Goal: Task Accomplishment & Management: Manage account settings

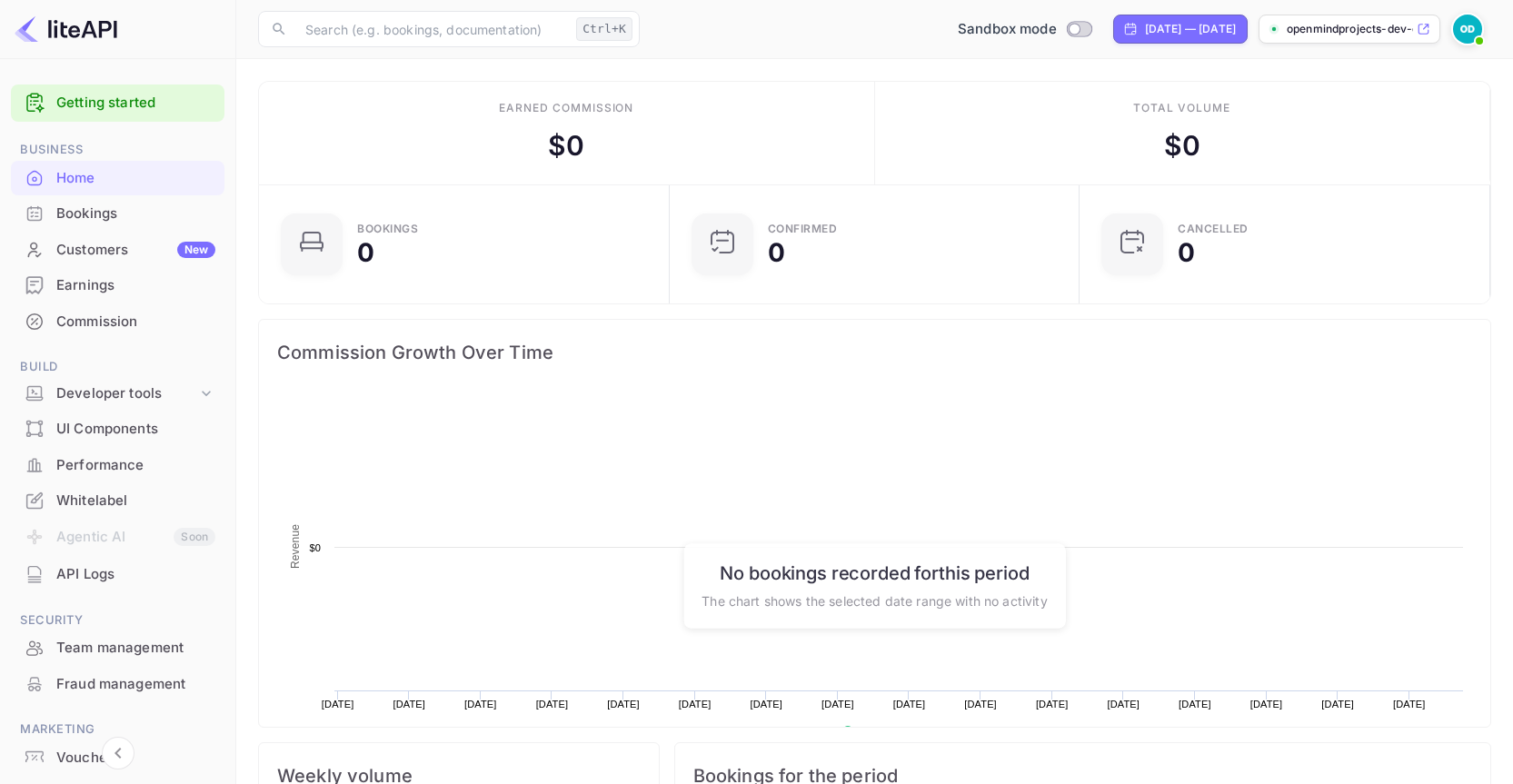
scroll to position [281, 386]
click at [58, 27] on img at bounding box center [65, 28] width 102 height 29
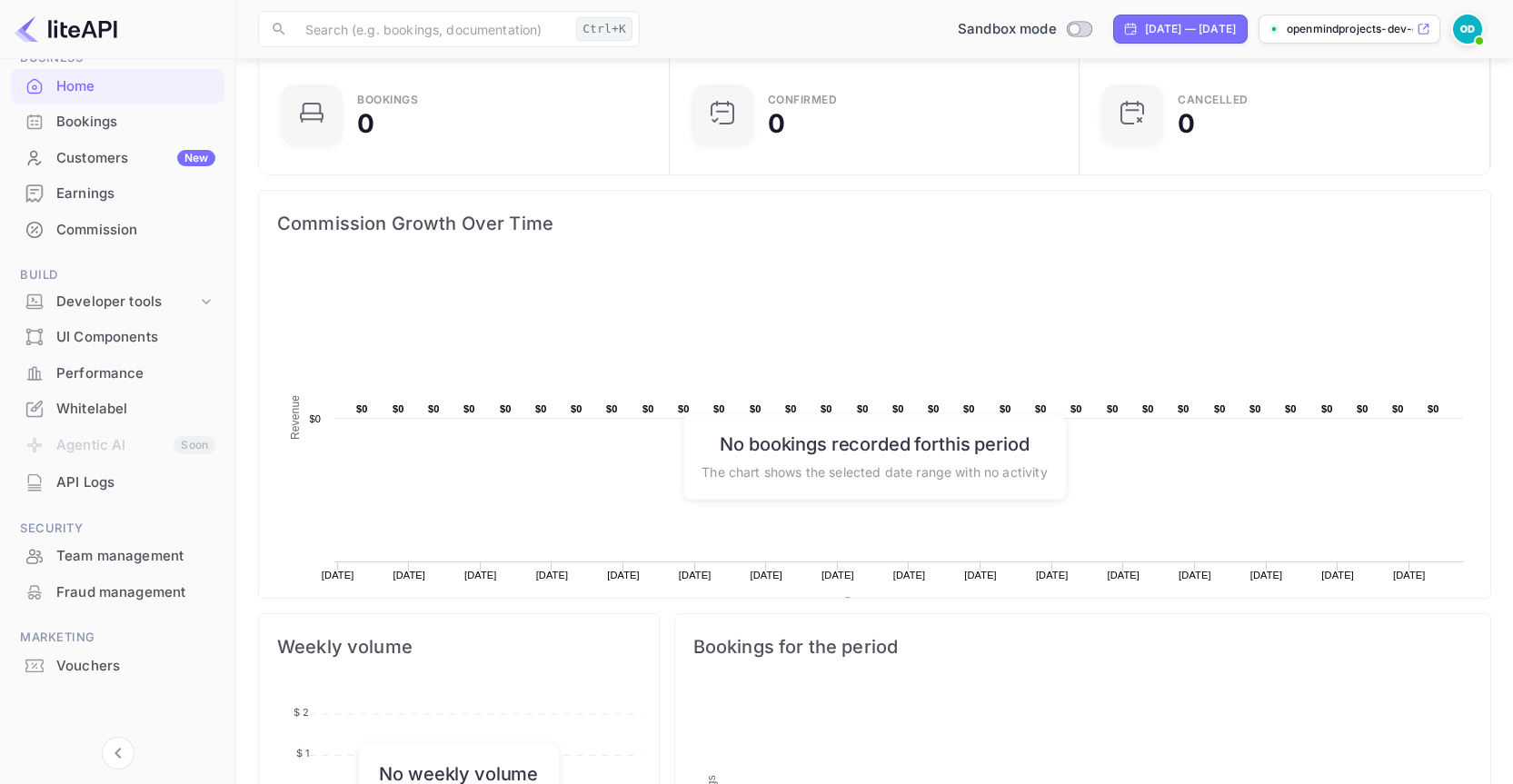
scroll to position [0, 0]
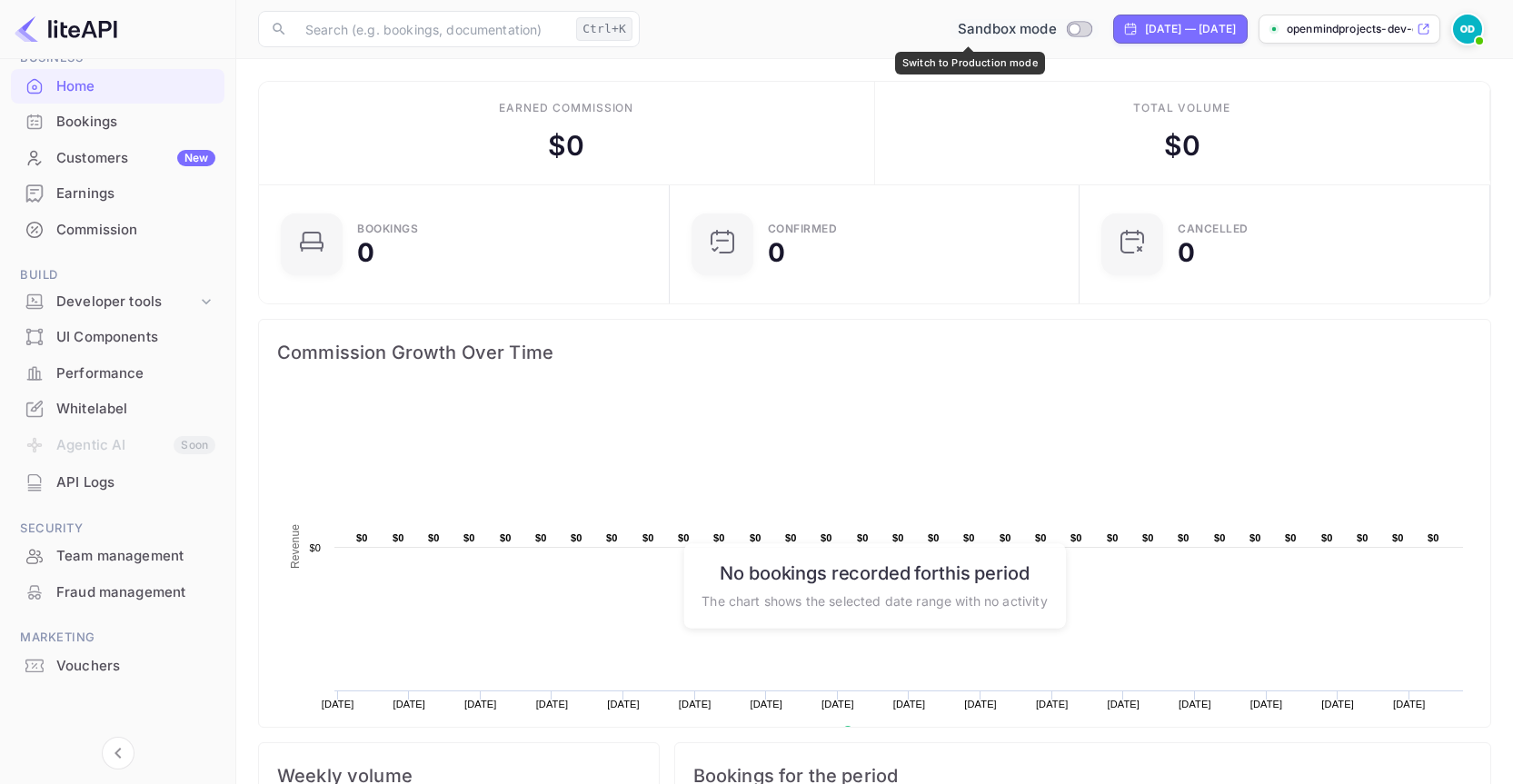
click at [1004, 34] on div "Sandbox mode" at bounding box center [1024, 29] width 148 height 21
checkbox input "true"
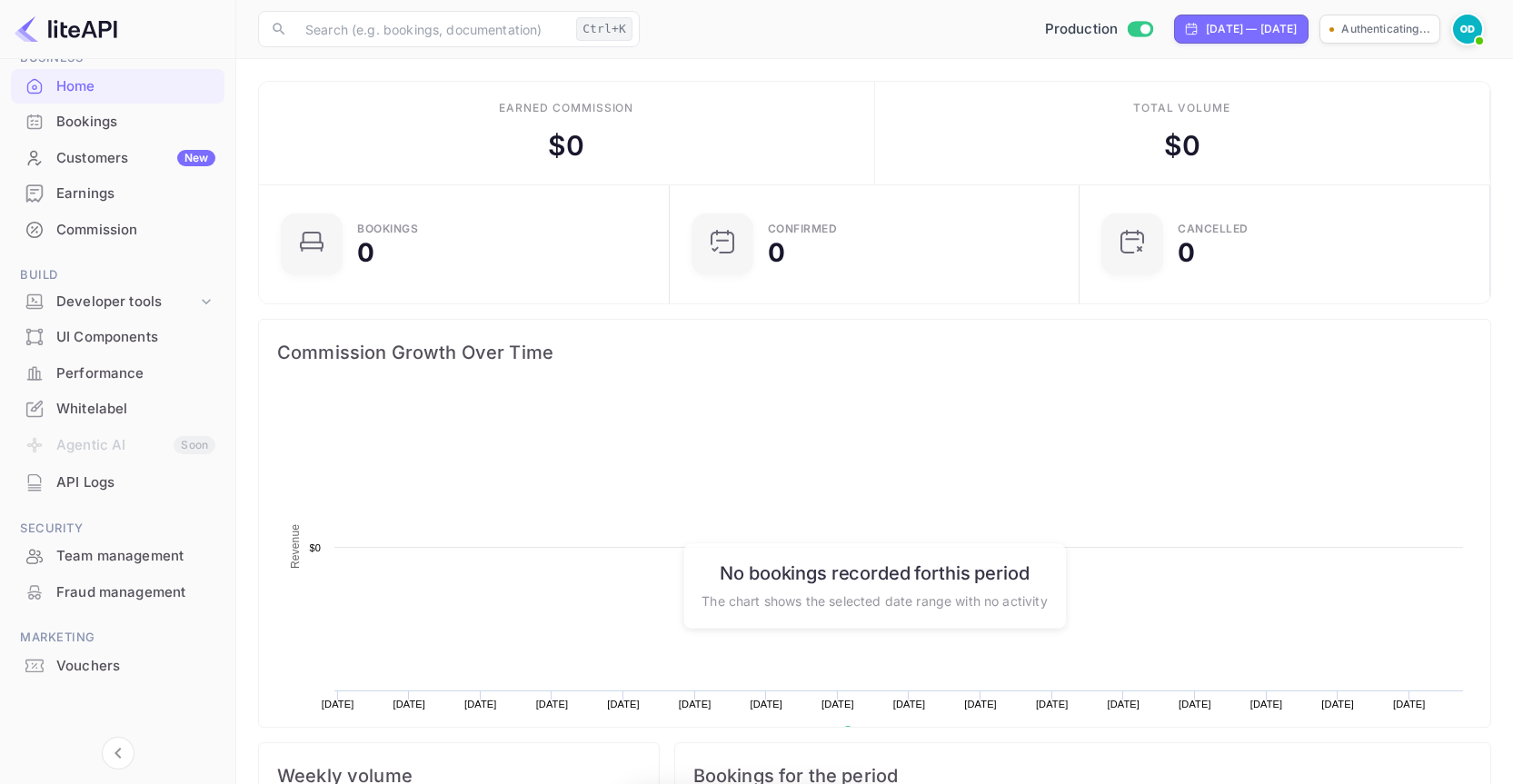
scroll to position [281, 386]
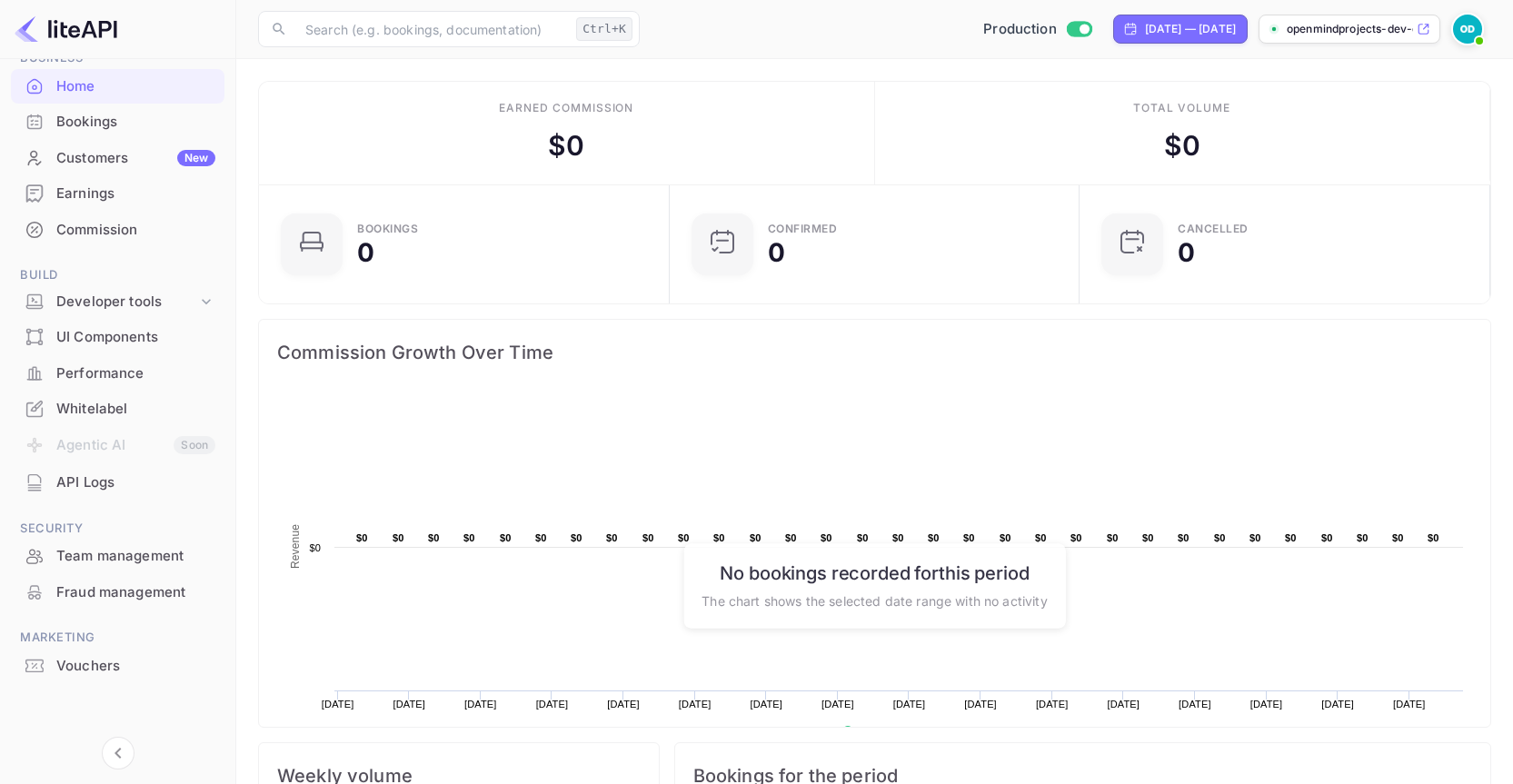
click at [1420, 33] on icon at bounding box center [1423, 29] width 10 height 10
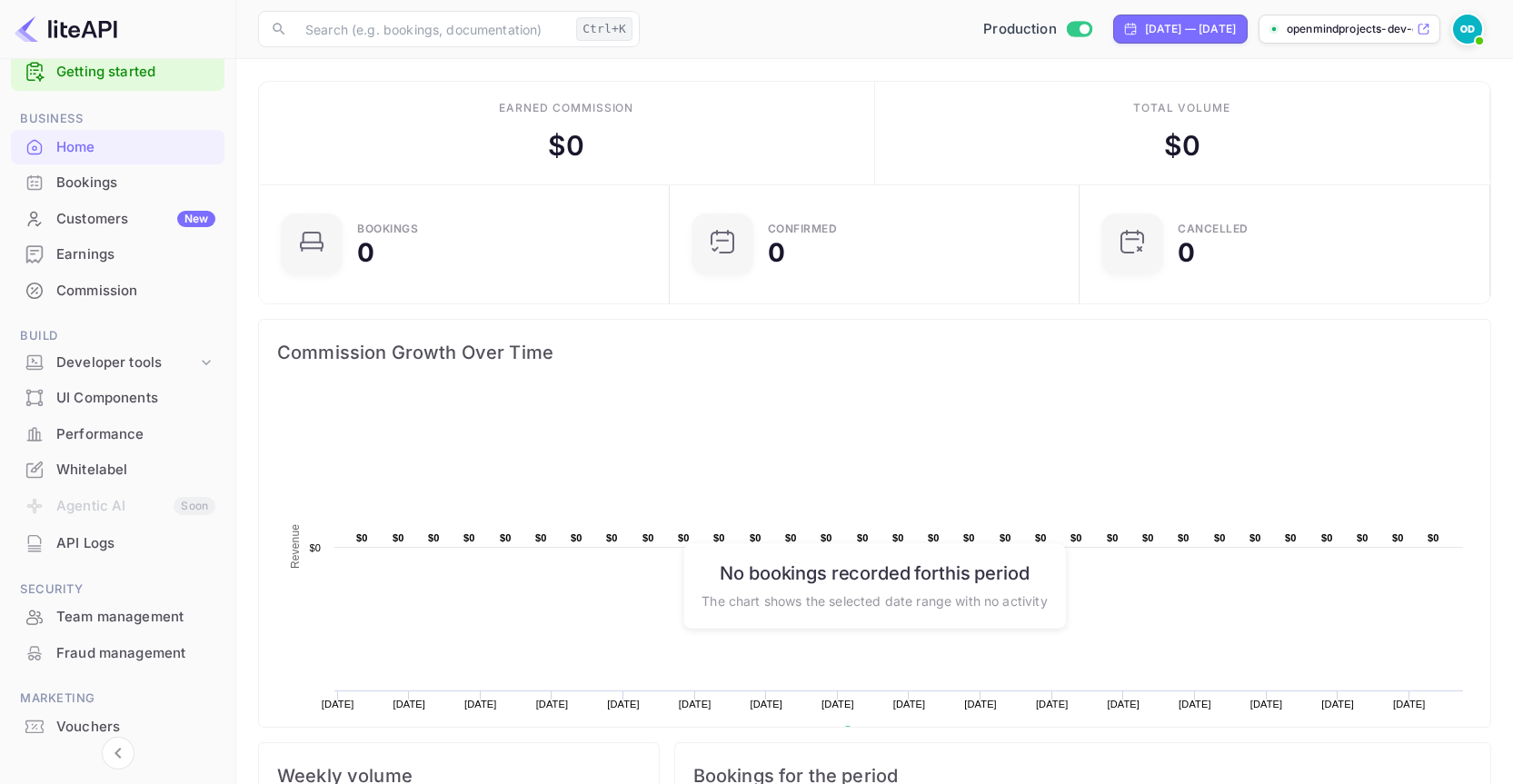
scroll to position [0, 0]
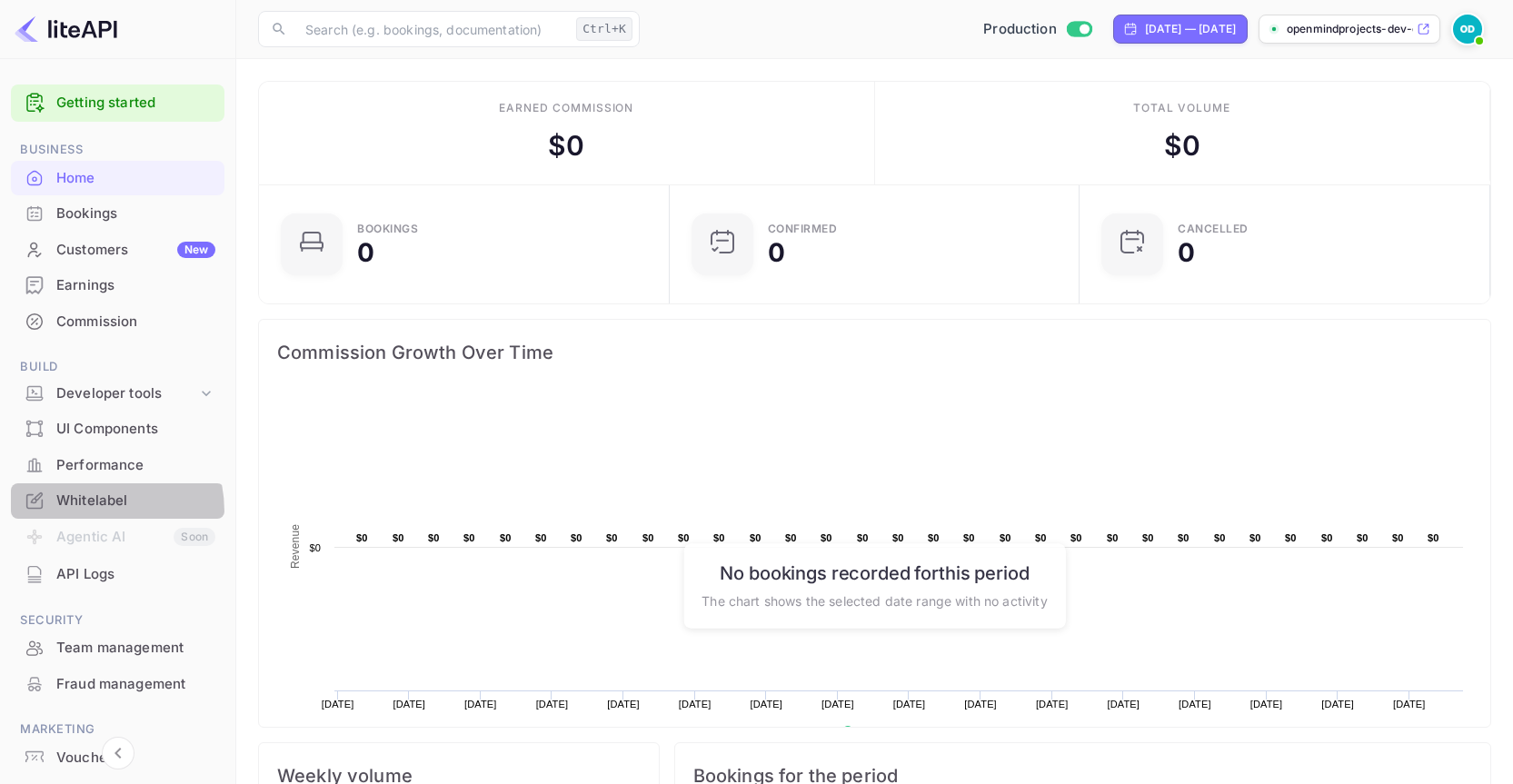
click at [71, 512] on div "Whitelabel" at bounding box center [117, 500] width 213 height 35
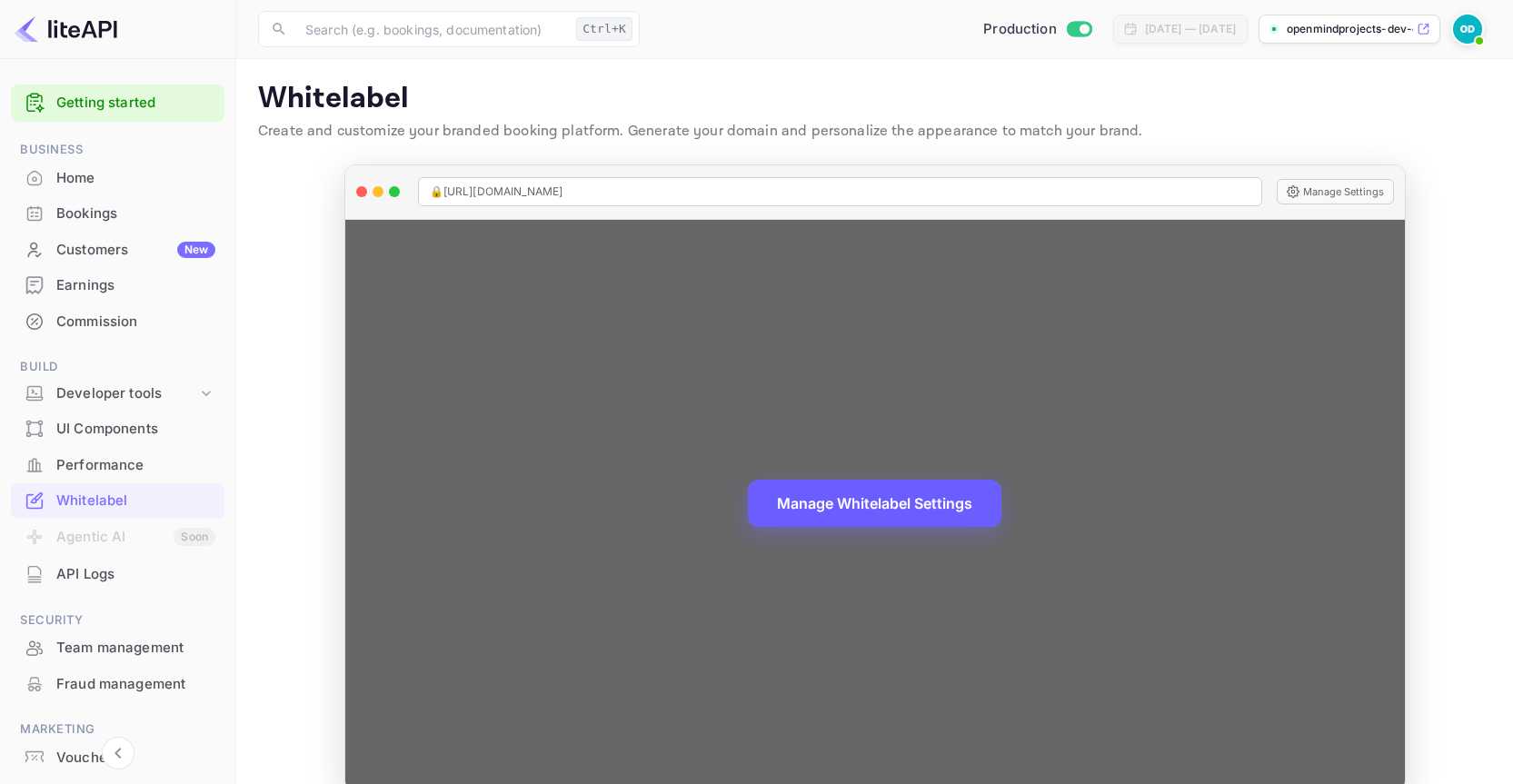
click at [879, 496] on button "Manage Whitelabel Settings" at bounding box center [874, 503] width 254 height 47
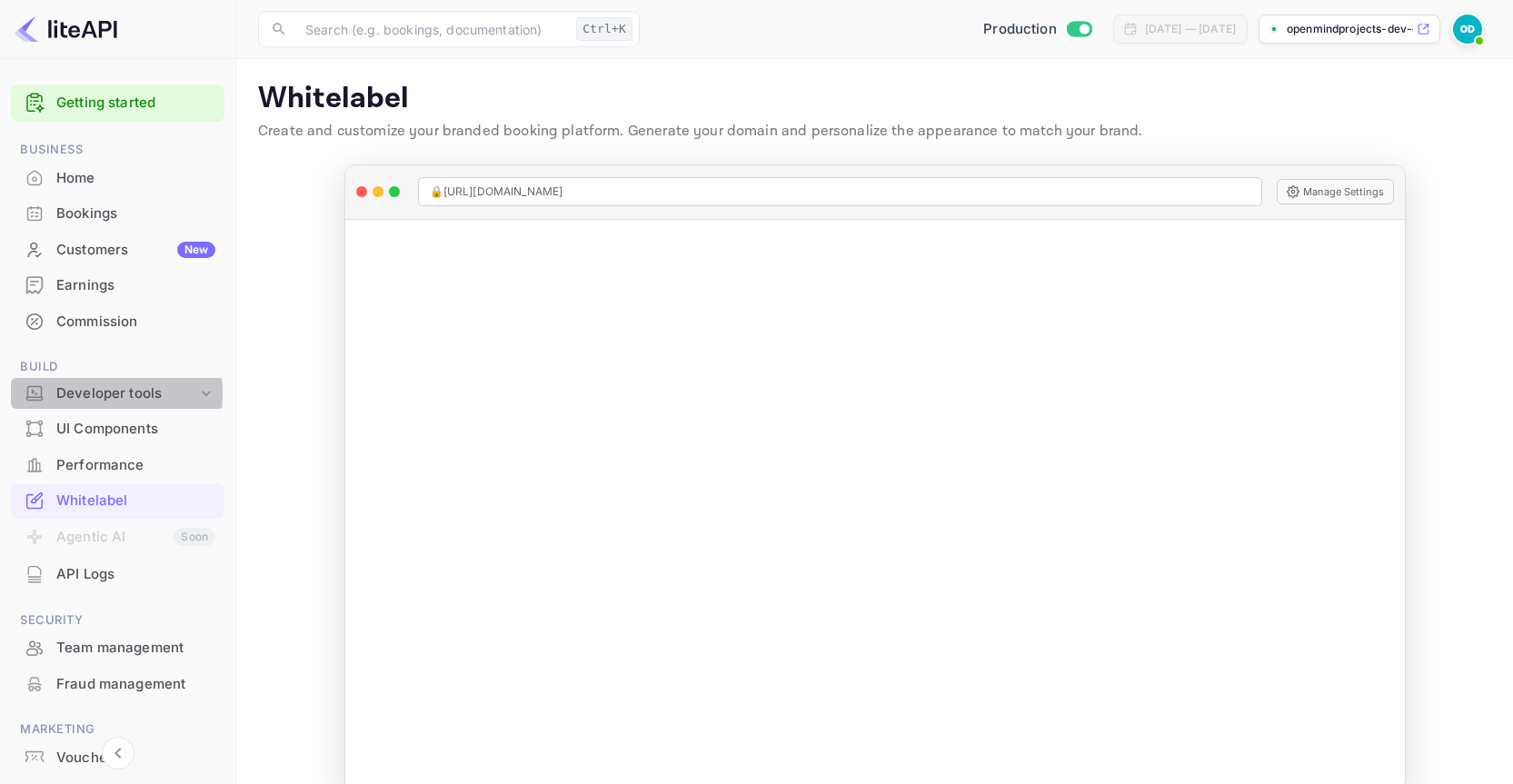
click at [45, 392] on div at bounding box center [34, 393] width 29 height 18
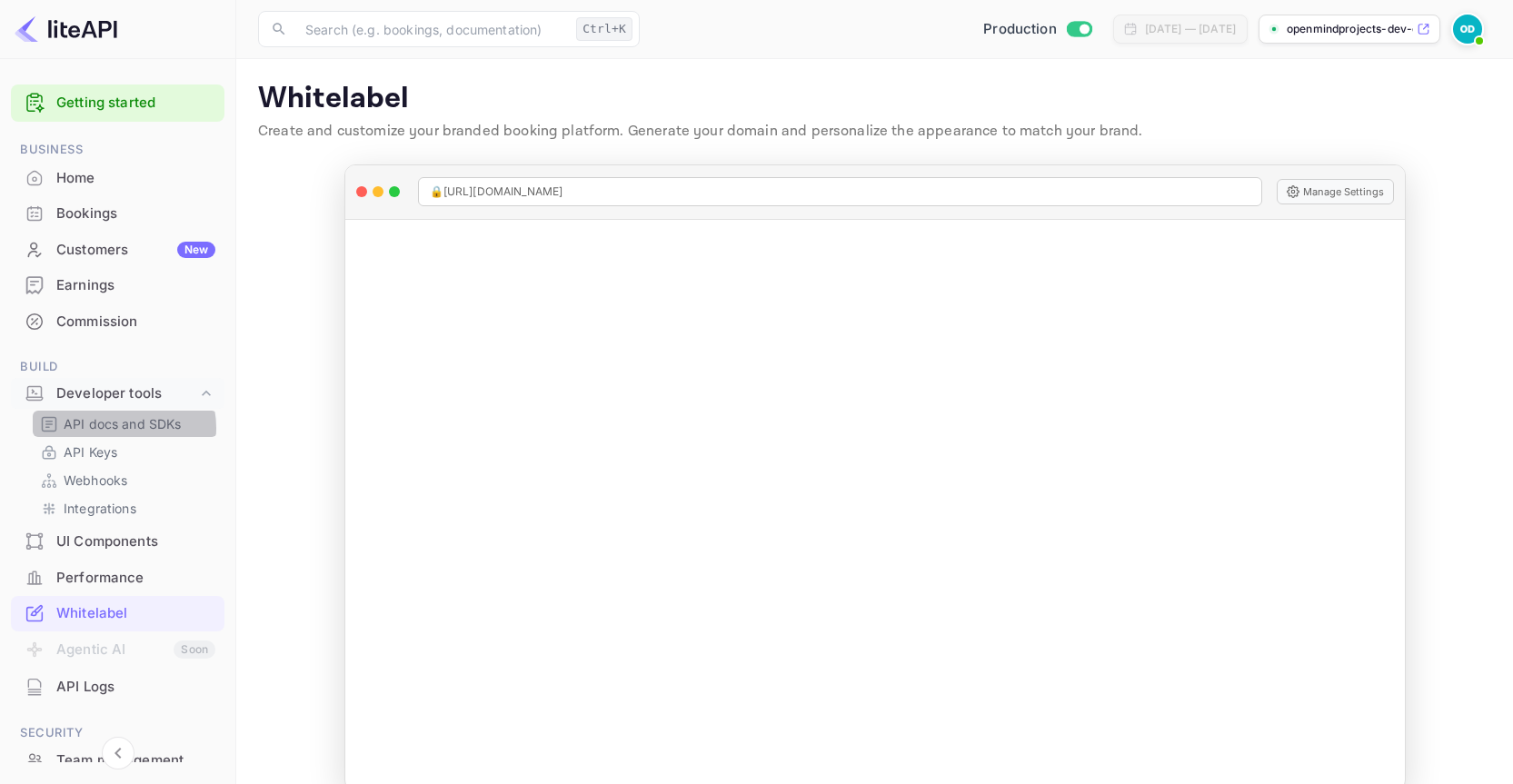
click at [120, 428] on p "API docs and SDKs" at bounding box center [122, 423] width 118 height 19
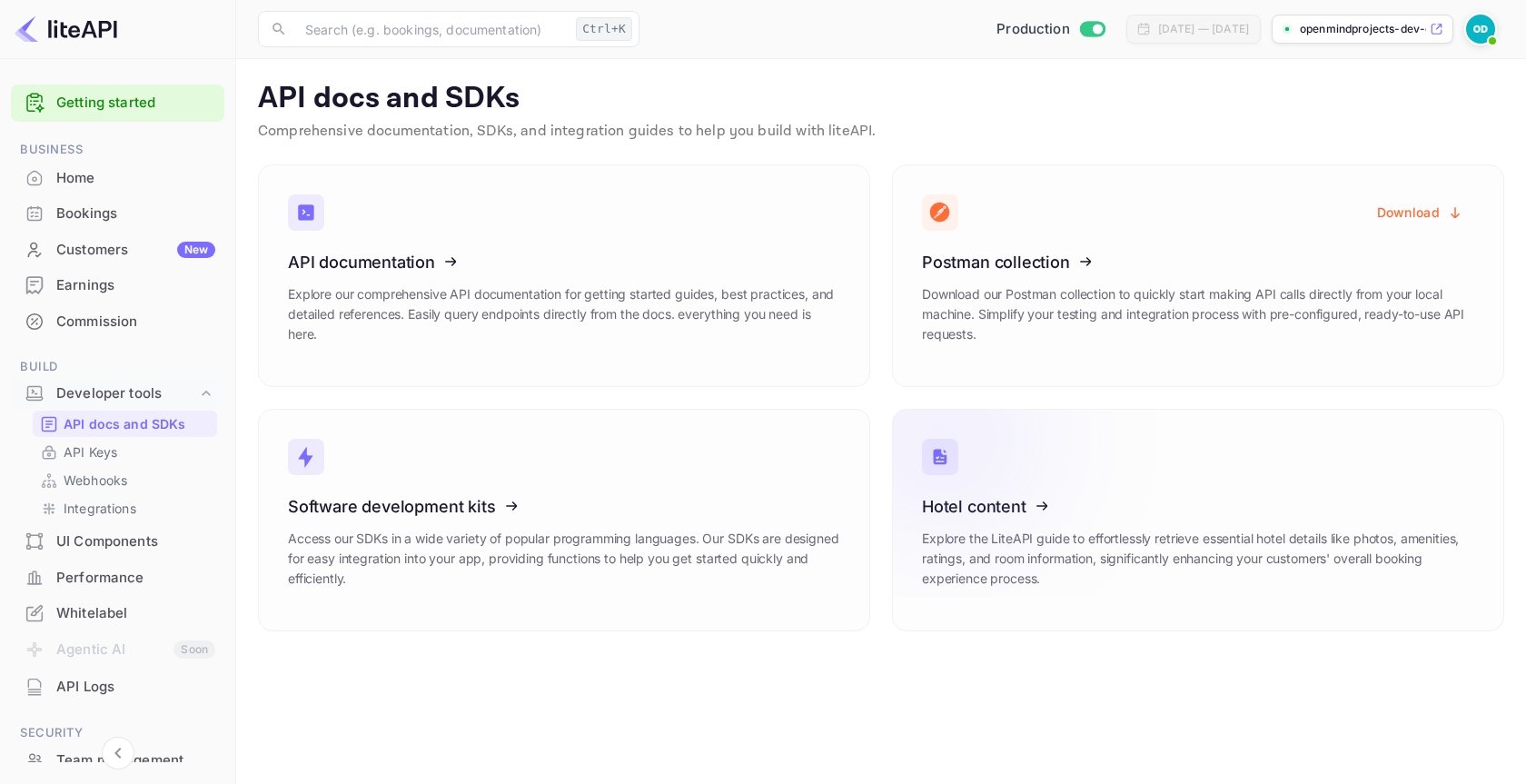
click at [968, 519] on icon at bounding box center [1034, 503] width 282 height 187
click at [480, 277] on icon at bounding box center [400, 259] width 282 height 187
click at [108, 442] on p "API Keys" at bounding box center [90, 452] width 54 height 19
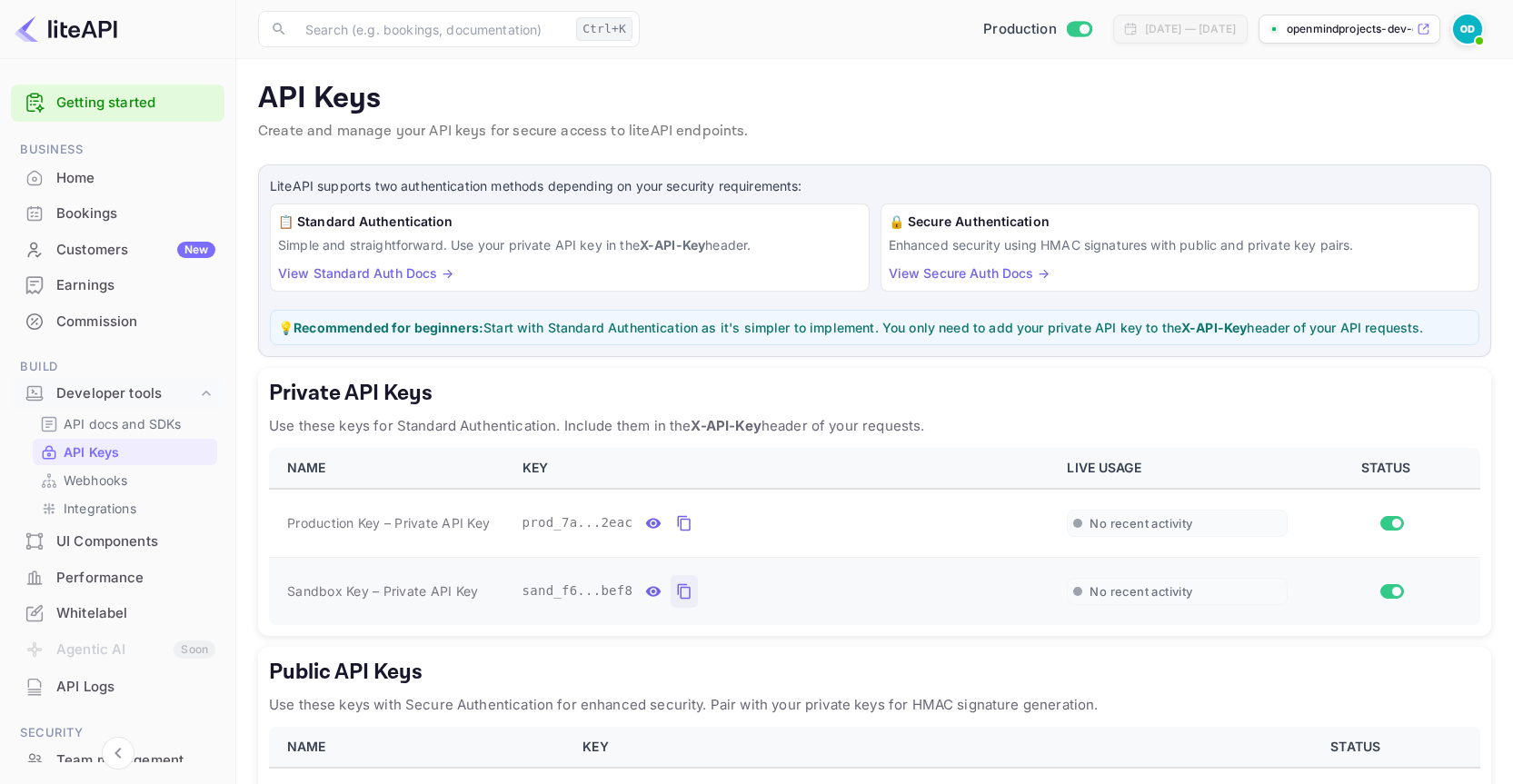
click at [677, 586] on icon "private api keys table" at bounding box center [683, 592] width 12 height 15
